Goal: Find specific page/section: Find specific page/section

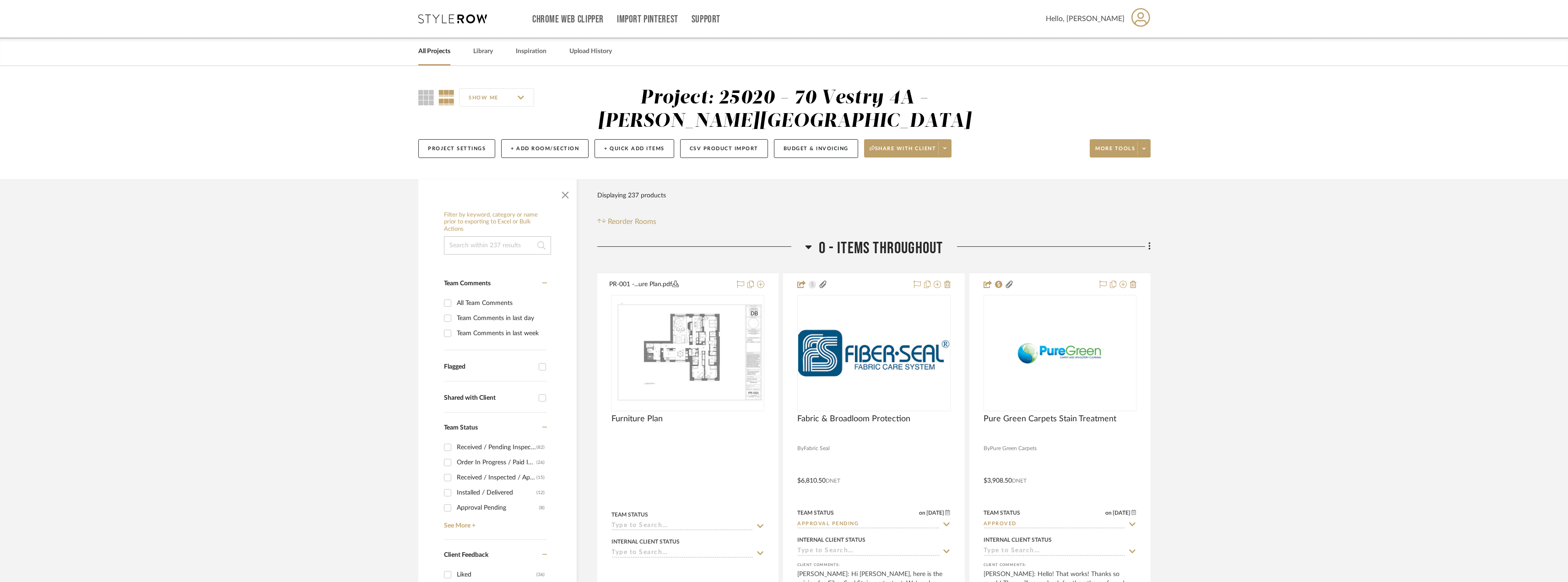
click at [445, 48] on link "All Projects" at bounding box center [434, 51] width 32 height 12
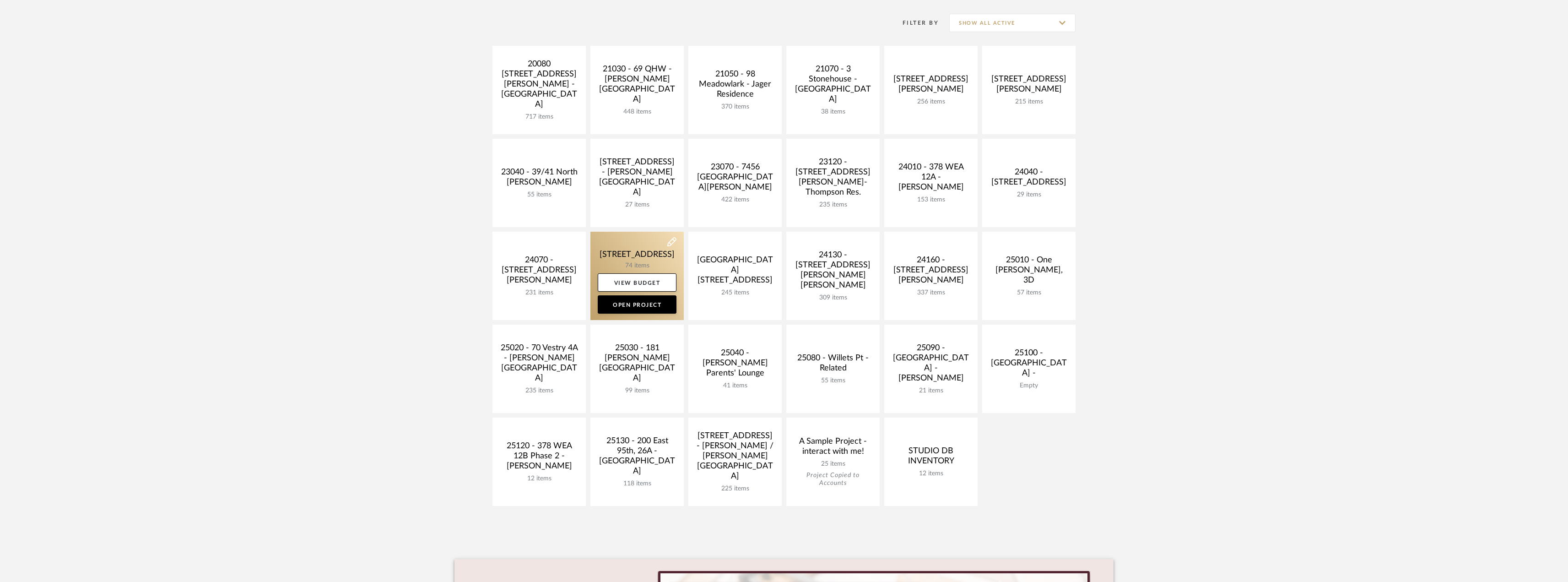
scroll to position [138, 0]
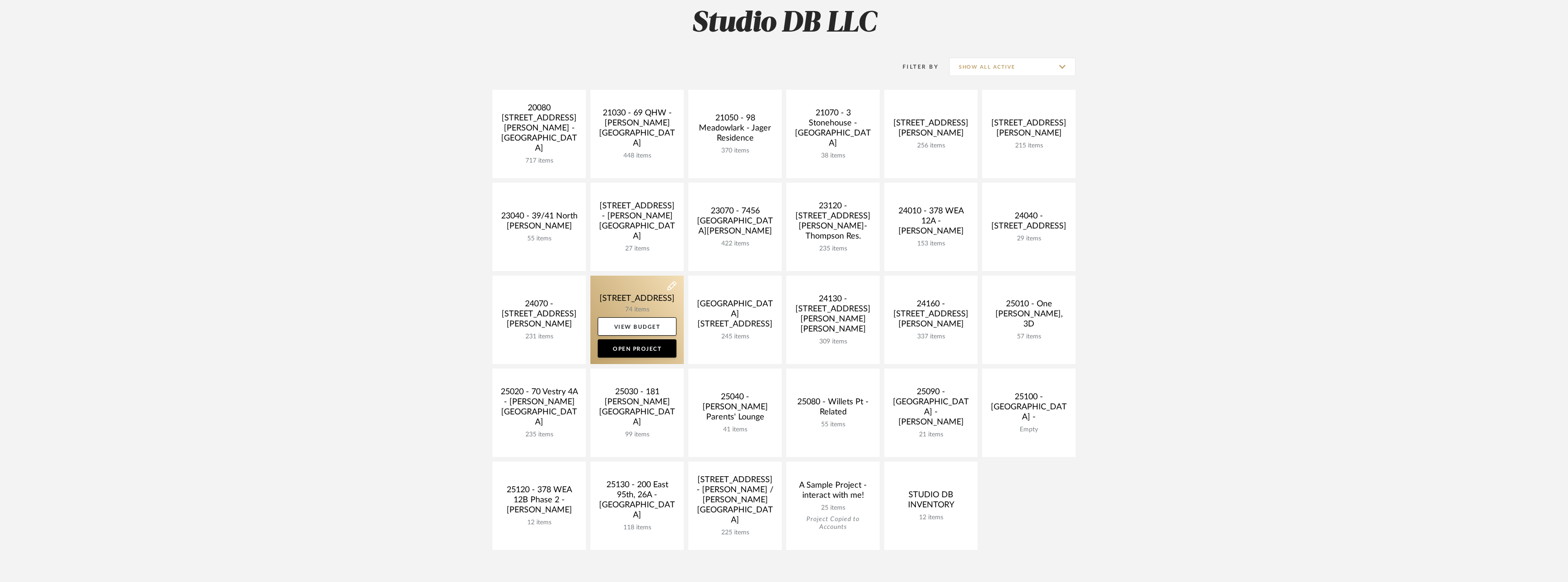
click at [654, 298] on link at bounding box center [637, 320] width 93 height 89
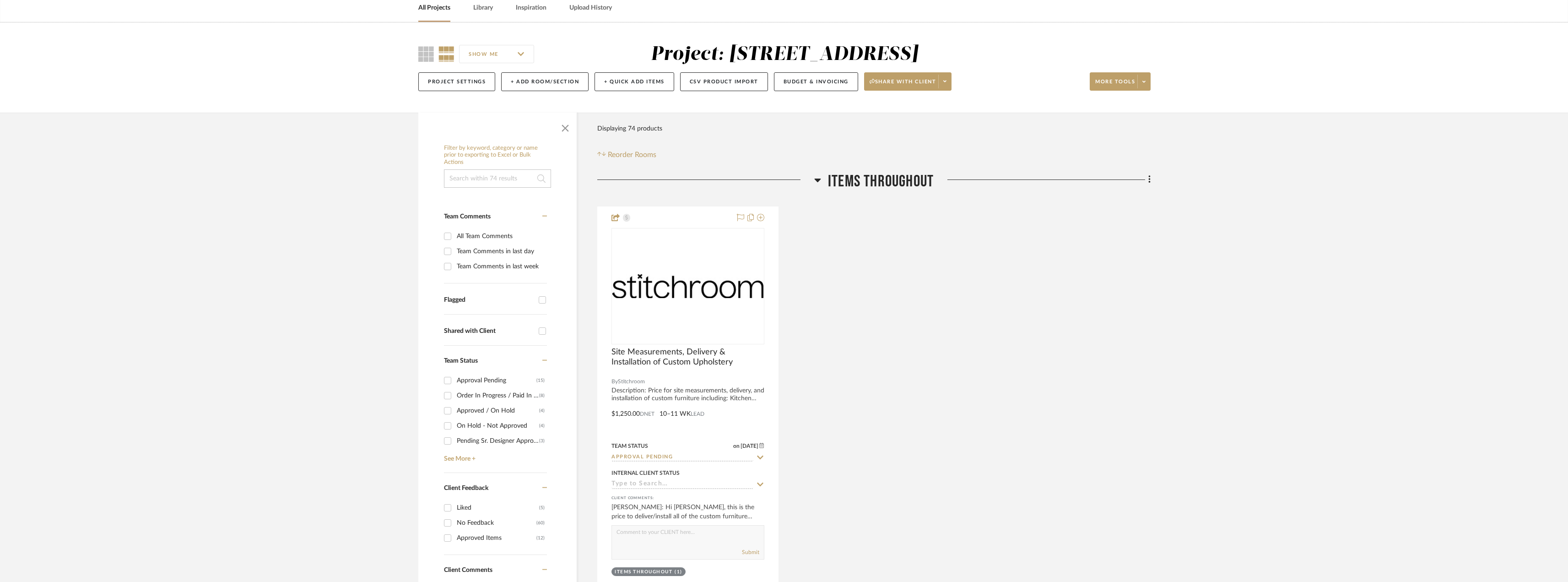
scroll to position [92, 0]
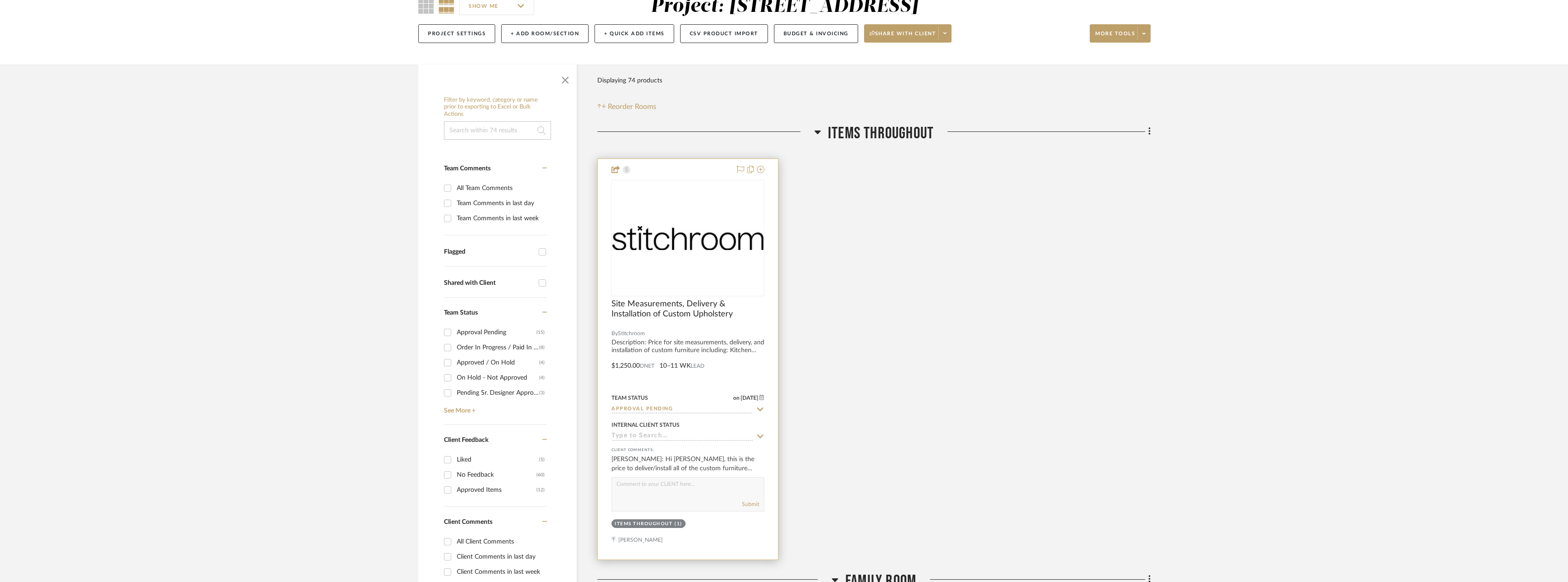
click at [733, 249] on img "0" at bounding box center [687, 238] width 151 height 24
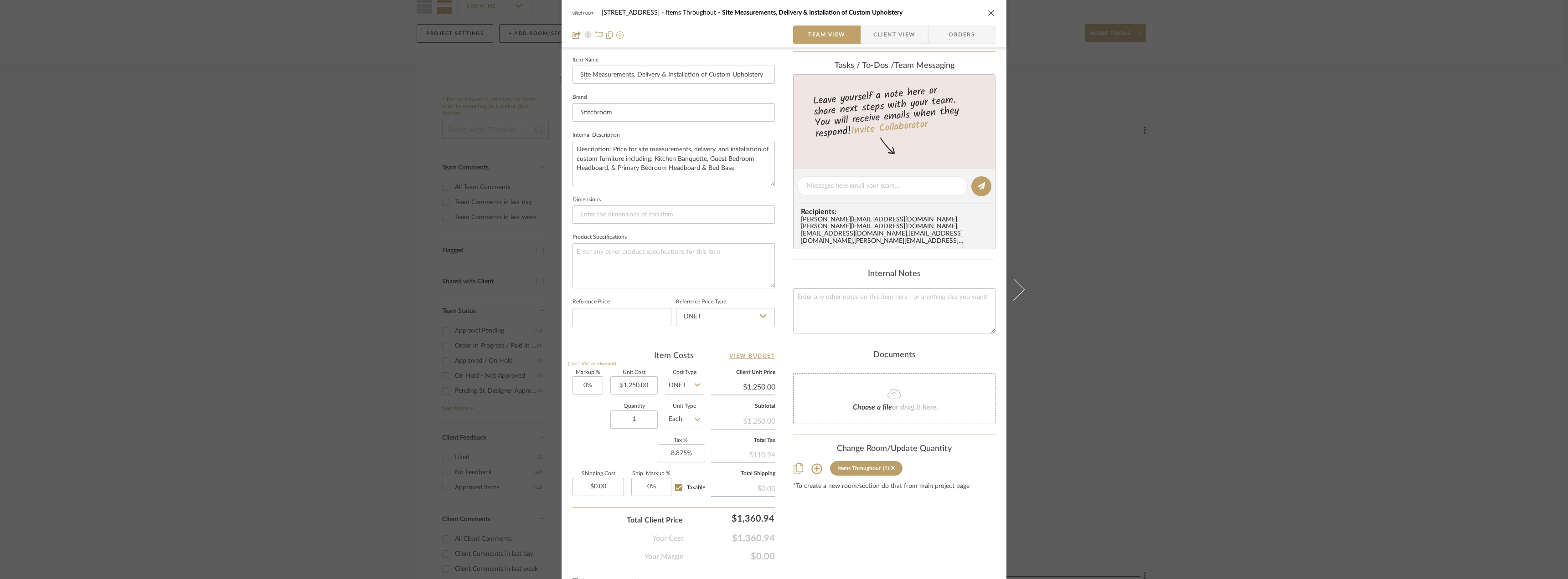
scroll to position [268, 0]
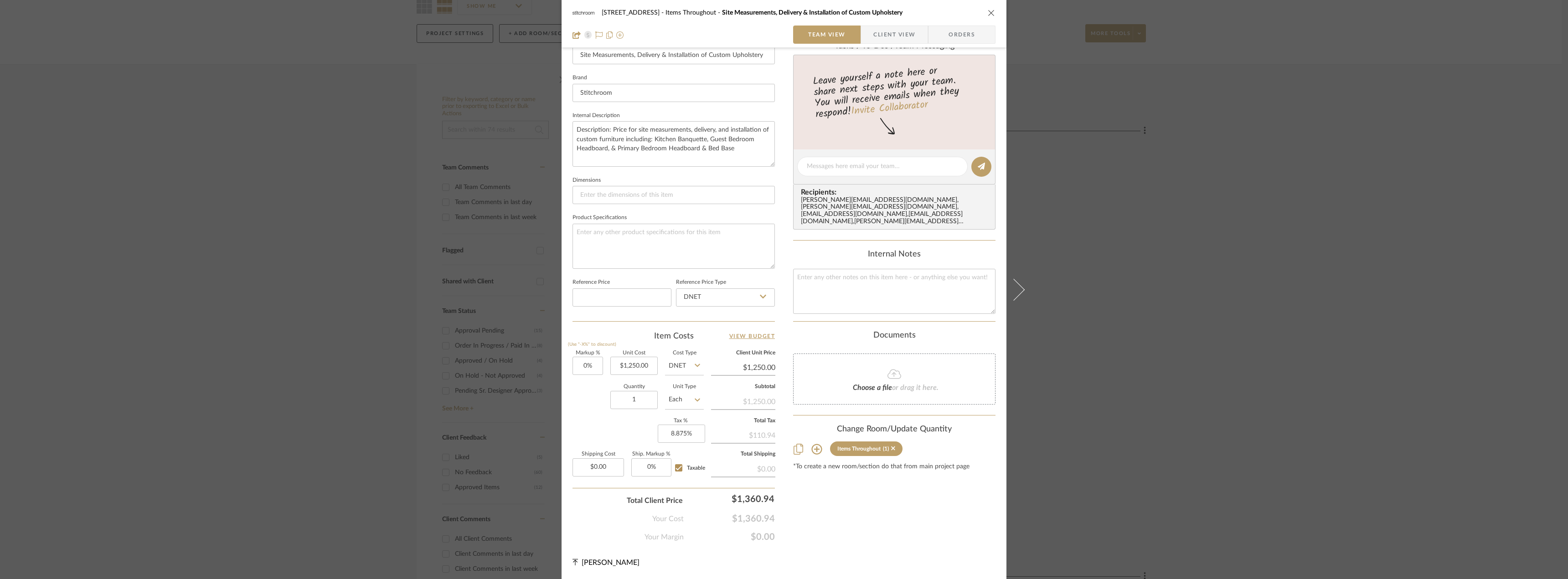
click at [1286, 242] on div "24080 - [STREET_ADDRESS] Items Throughout Site Measurements, Delivery & Install…" at bounding box center [784, 290] width 1568 height 579
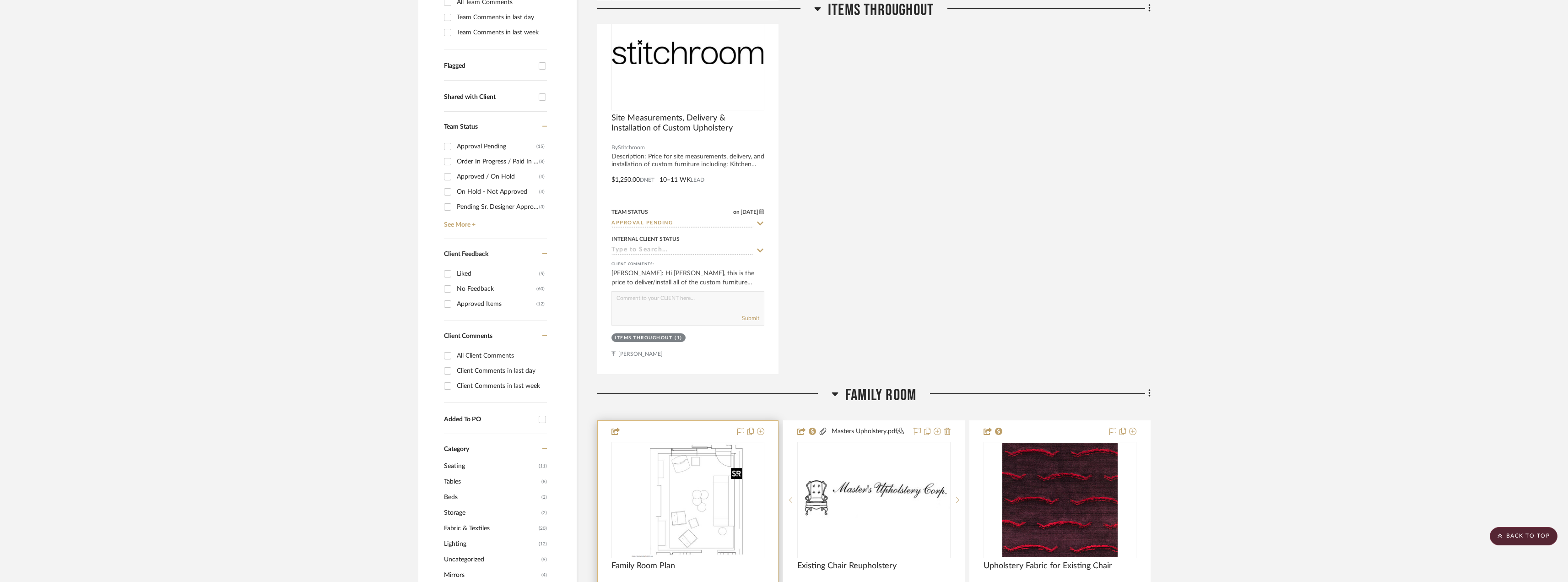
scroll to position [183, 0]
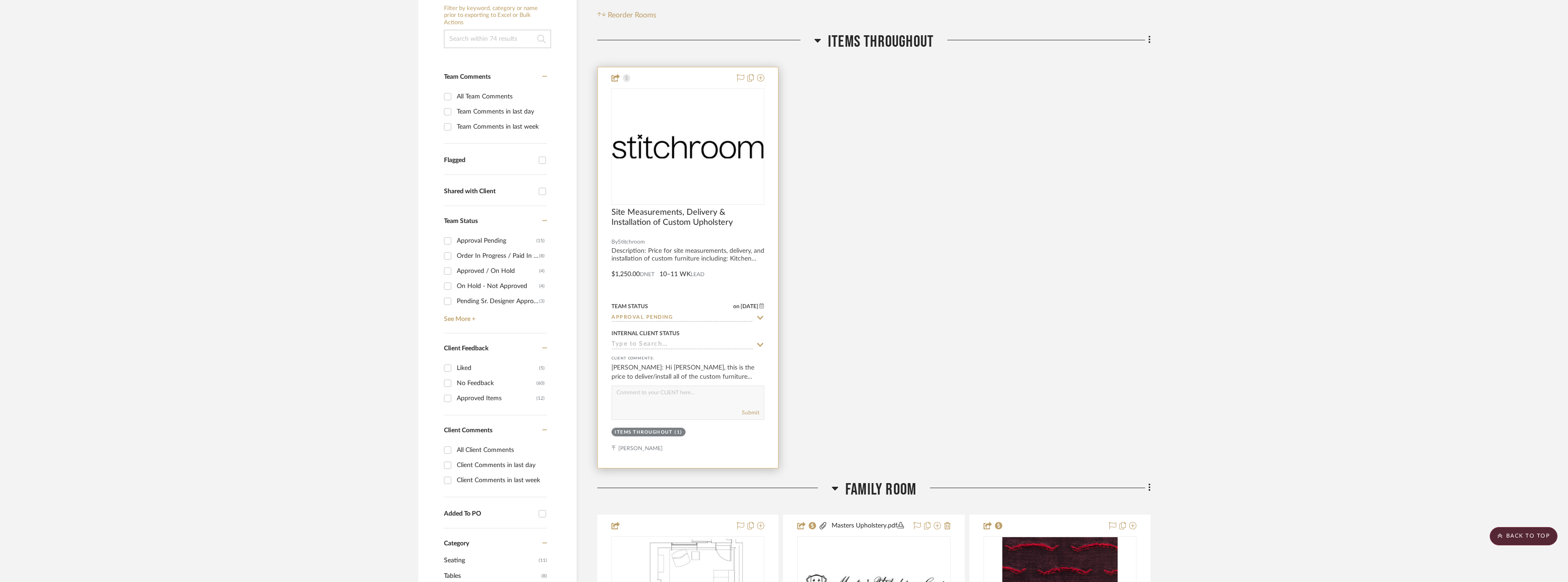
click at [724, 163] on div "0" at bounding box center [687, 146] width 152 height 116
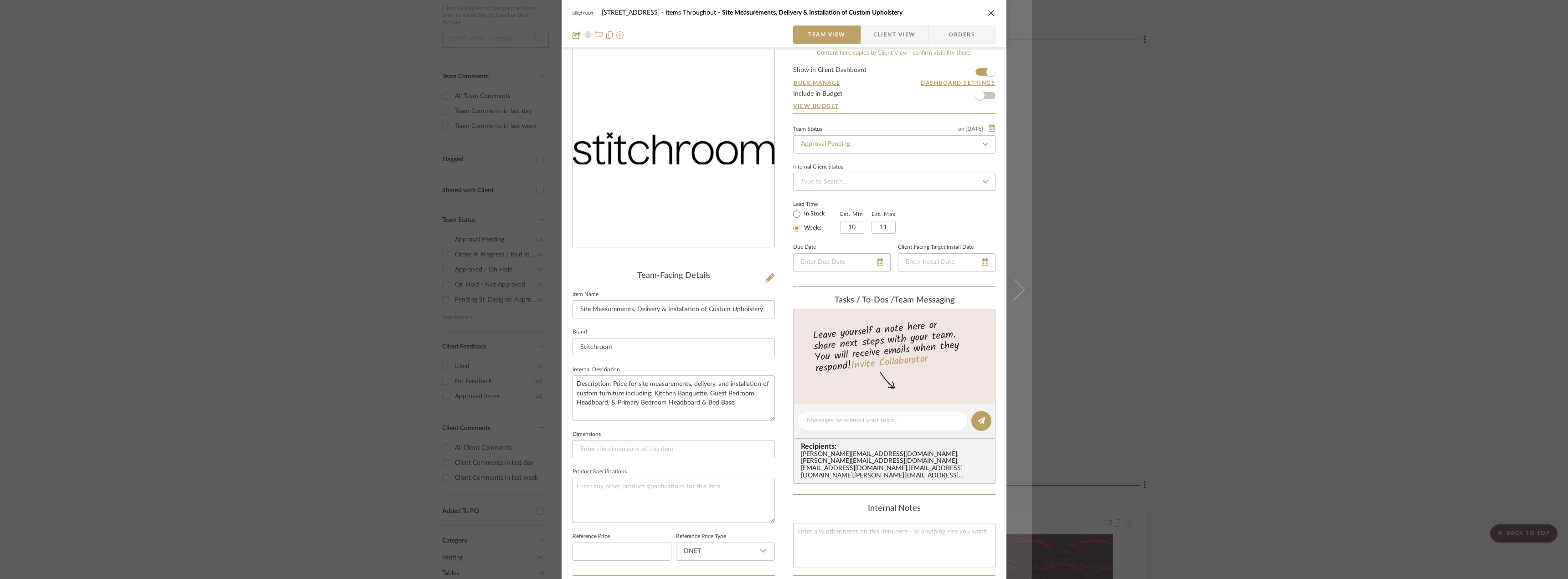
scroll to position [0, 0]
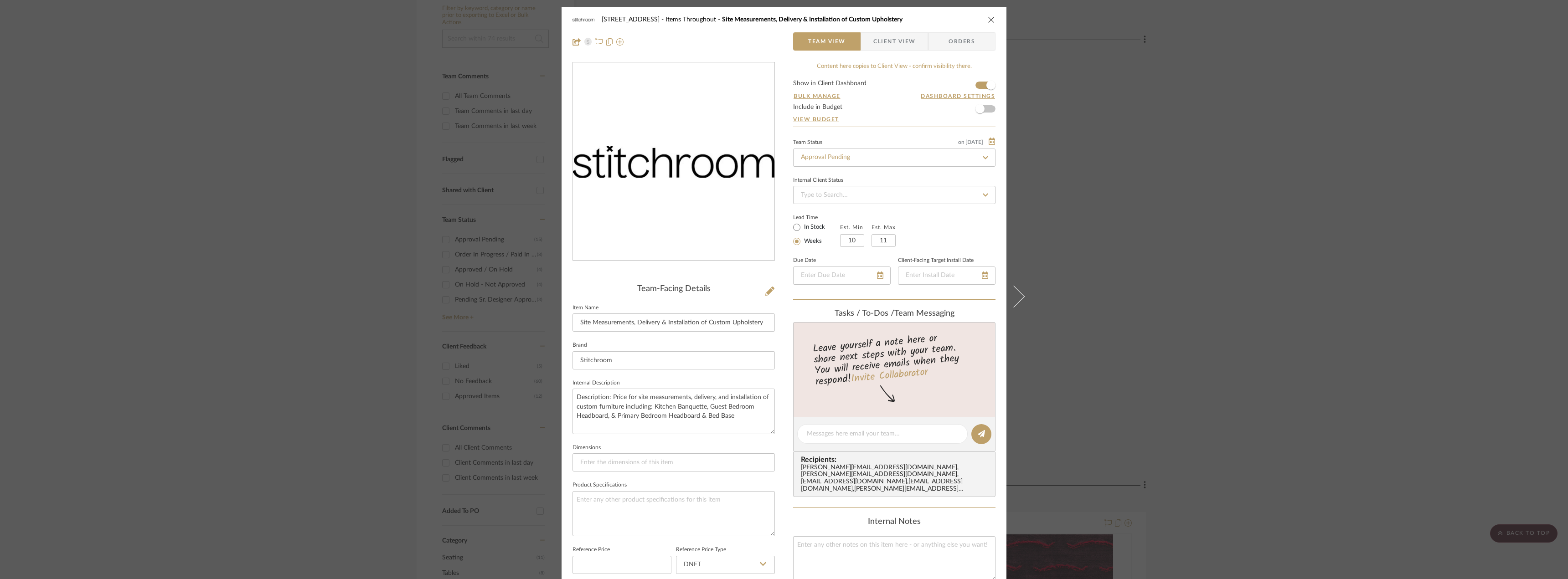
click at [1136, 274] on div "24080 - [STREET_ADDRESS] Items Throughout Site Measurements, Delivery & Install…" at bounding box center [784, 290] width 1568 height 579
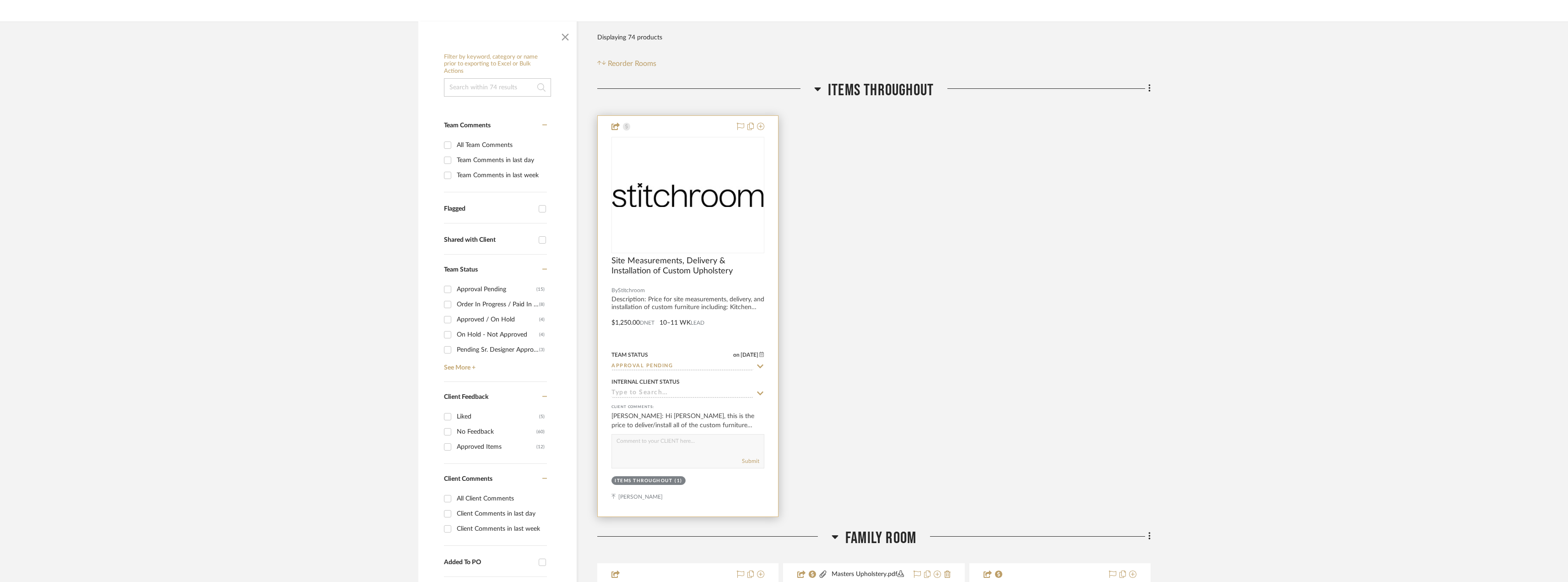
scroll to position [229, 0]
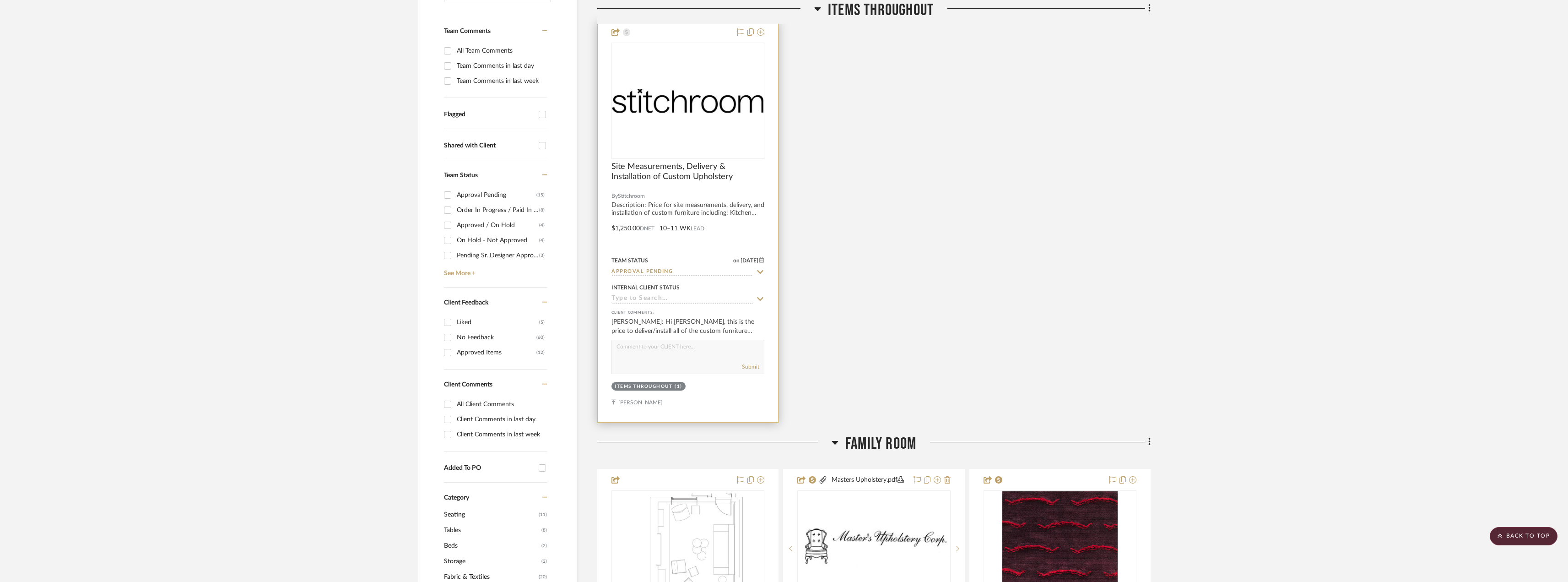
click at [708, 131] on div "0" at bounding box center [687, 100] width 152 height 116
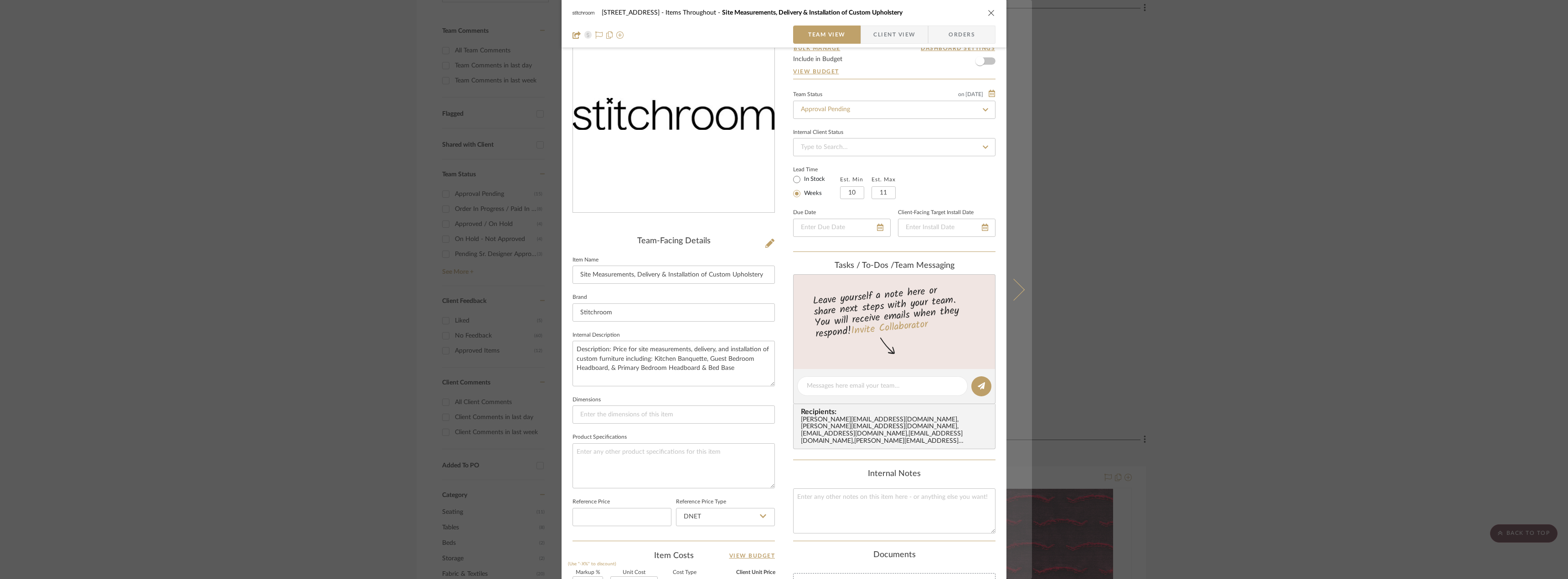
scroll to position [46, 0]
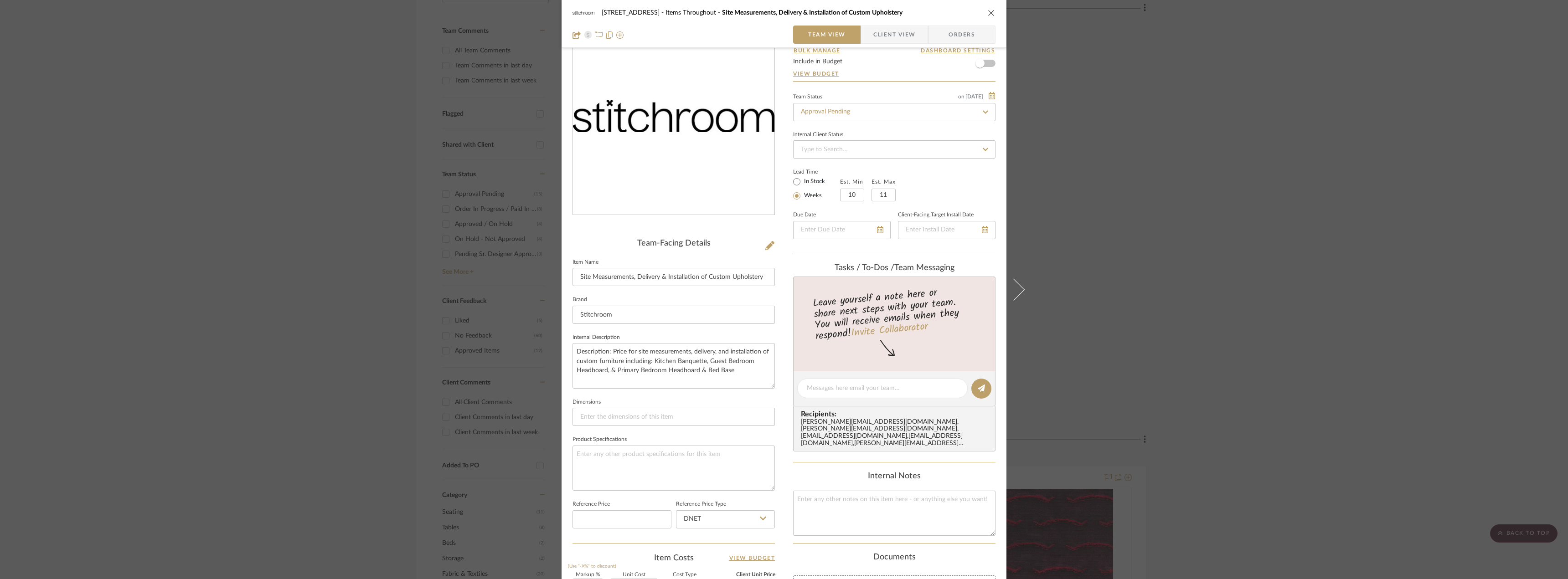
click at [1192, 195] on div "24080 - [STREET_ADDRESS] Items Throughout Site Measurements, Delivery & Install…" at bounding box center [784, 290] width 1568 height 579
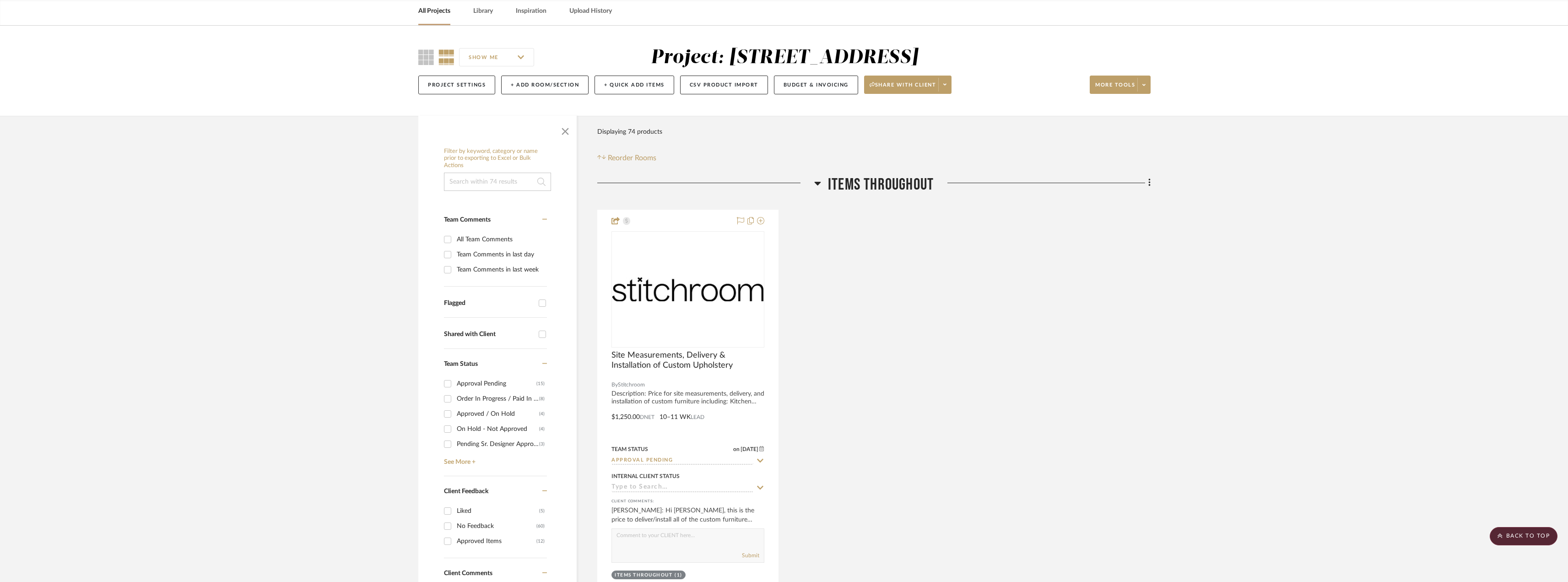
scroll to position [0, 0]
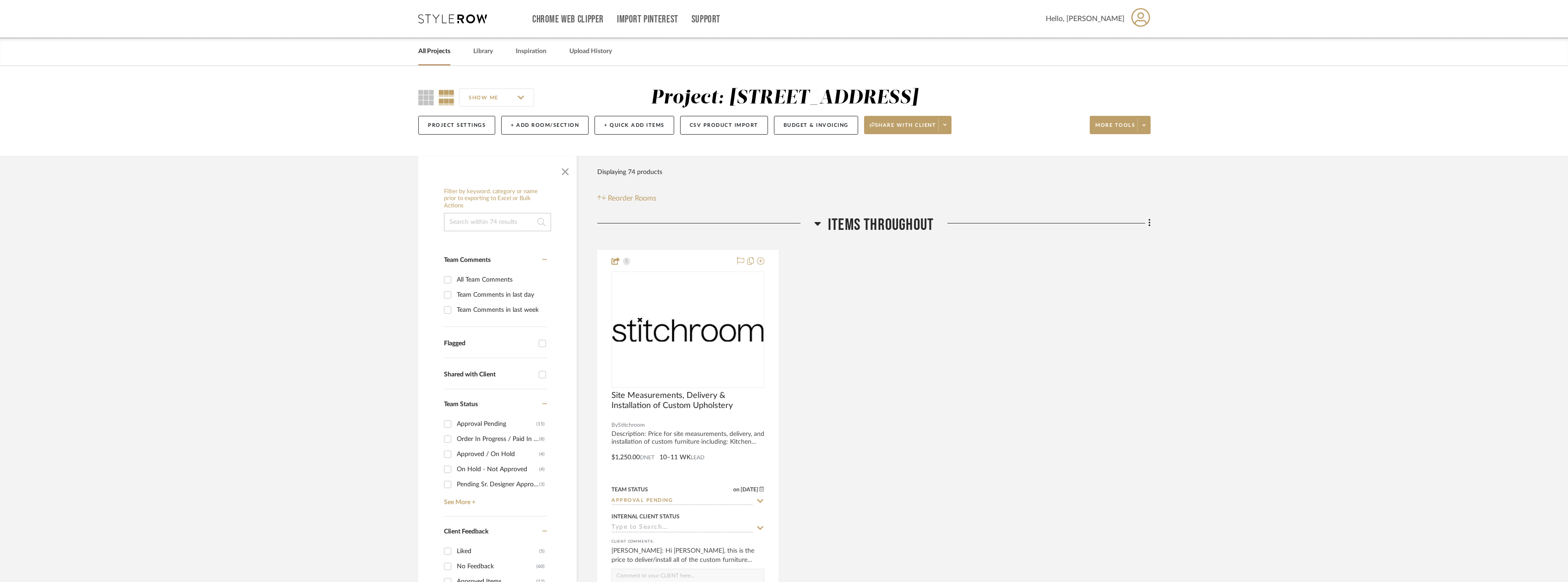
click at [499, 215] on input at bounding box center [497, 222] width 107 height 18
type input "STITCHROOM"
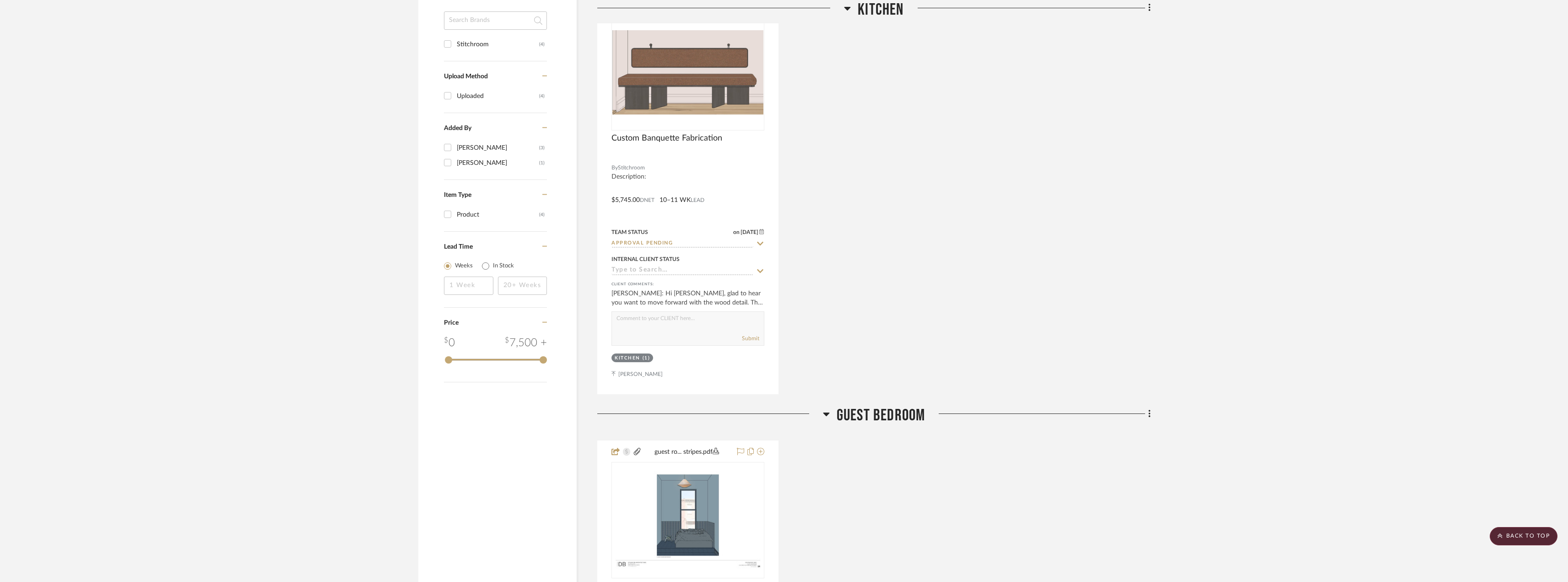
scroll to position [595, 0]
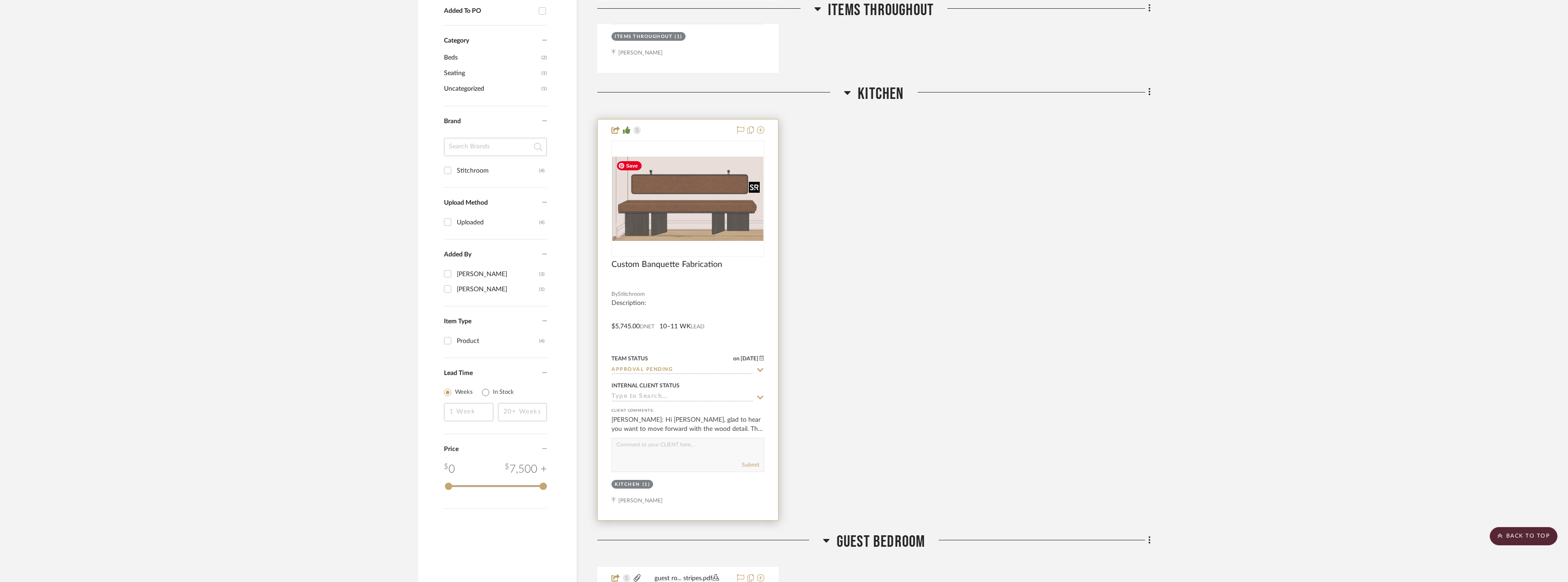
click at [0, 0] on img at bounding box center [0, 0] width 0 height 0
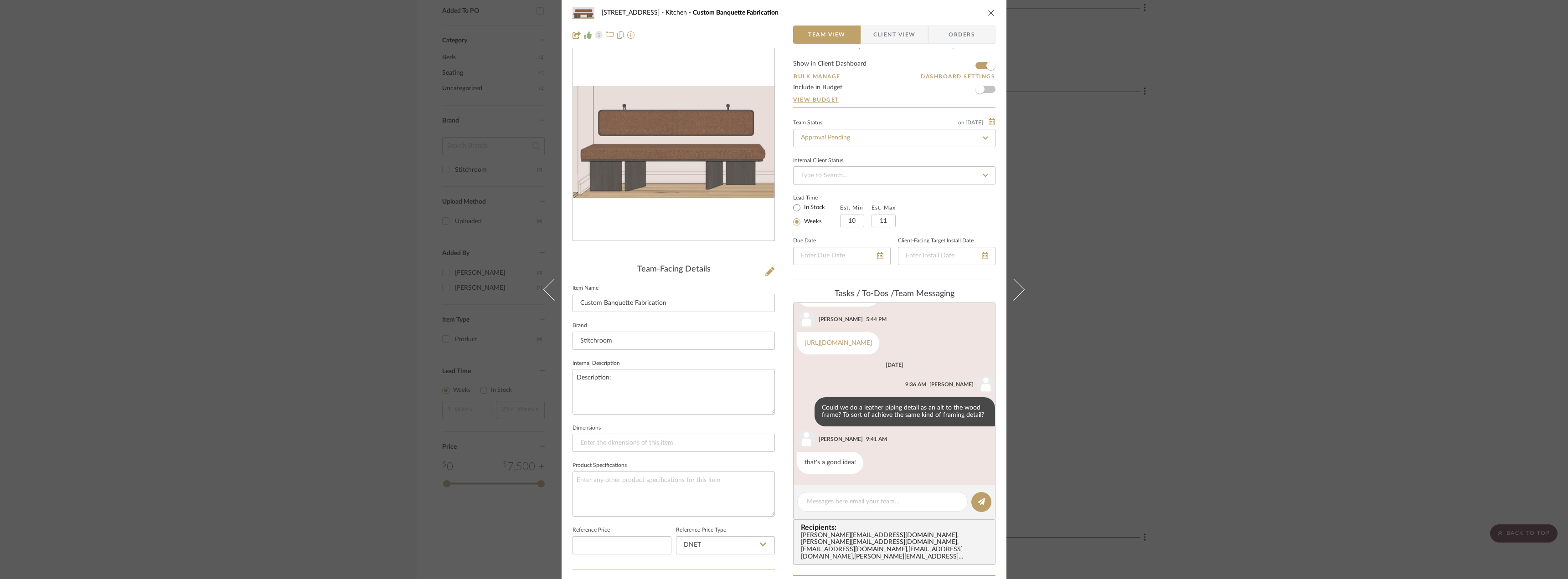
scroll to position [0, 0]
